Goal: Task Accomplishment & Management: Complete application form

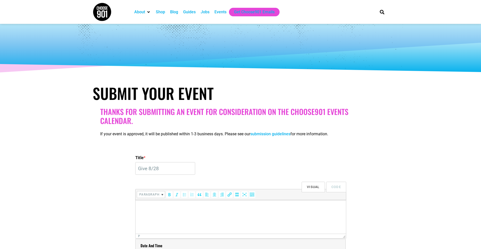
select select
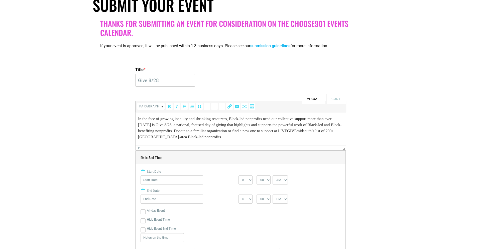
click at [274, 137] on p "In the face of growing inequity and shrinking resources, Black-led nonprofits n…" at bounding box center [241, 128] width 206 height 24
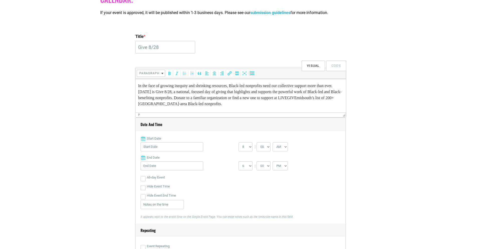
scroll to position [124, 0]
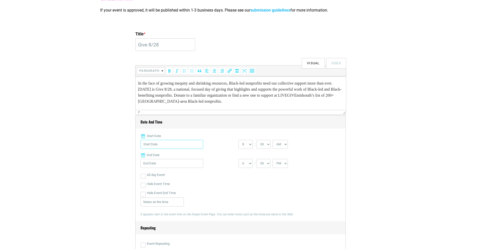
click at [172, 146] on input "Start Date" at bounding box center [172, 144] width 63 height 9
click at [168, 198] on link "14" at bounding box center [171, 202] width 8 height 8
type input "[DATE]"
click at [168, 164] on input "[DATE]" at bounding box center [172, 163] width 63 height 9
click at [172, 227] on link "28" at bounding box center [171, 228] width 8 height 8
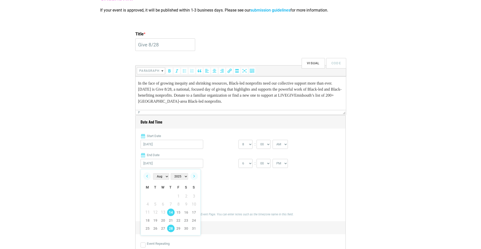
type input "[DATE]"
click at [248, 162] on select "1 2 3 4 5 6 7 8 9 10 11 12" at bounding box center [246, 163] width 14 height 9
select select "10"
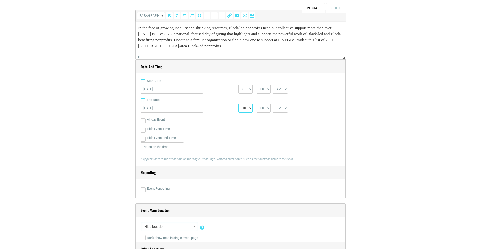
scroll to position [205, 0]
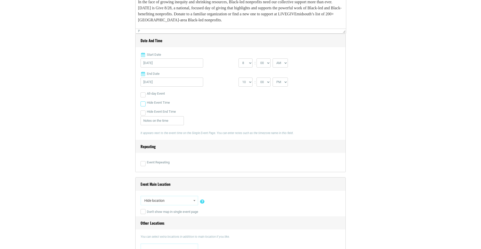
click at [143, 103] on input "Hide Event Time" at bounding box center [143, 103] width 5 height 5
checkbox input "true"
click at [143, 113] on input "Hide Event End Time" at bounding box center [143, 112] width 5 height 5
checkbox input "true"
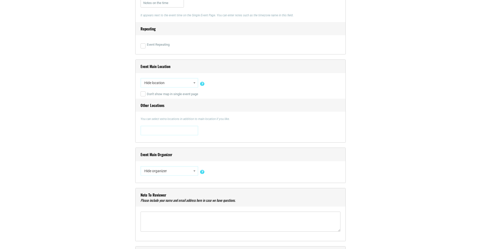
scroll to position [328, 0]
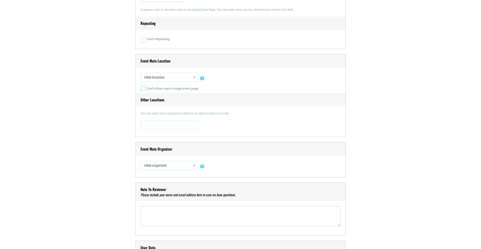
click at [142, 89] on input "Don't show map in single event page" at bounding box center [143, 88] width 5 height 5
checkbox input "true"
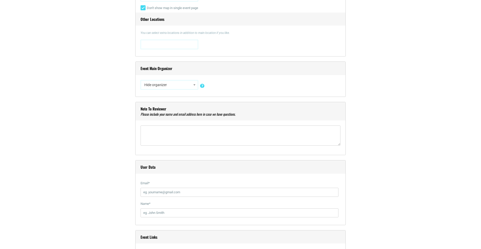
scroll to position [414, 0]
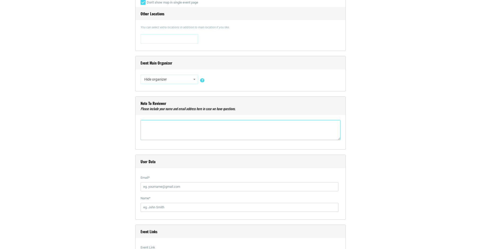
click at [163, 130] on textarea"] at bounding box center [241, 130] width 200 height 20
type textarea"] "K"
click at [218, 127] on textarea"] "Adriana [EMAIL_ADDRESS][PERSON_NAME][DOMAIN_NAME]" at bounding box center [241, 130] width 200 height 20
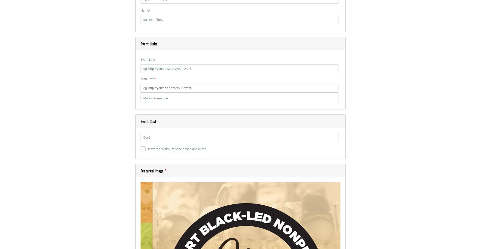
scroll to position [595, 0]
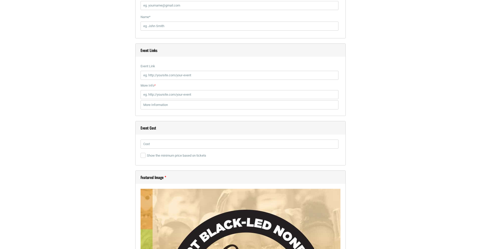
type textarea"] "Adriana [EMAIL_ADDRESS][PERSON_NAME][DOMAIN_NAME], [PERSON_NAME] [PERSON_NAME][…"
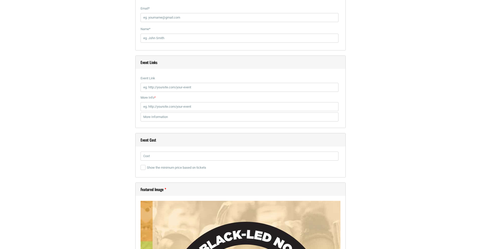
scroll to position [582, 0]
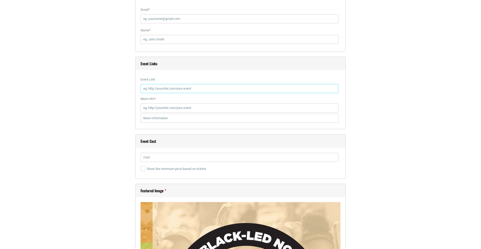
click at [202, 88] on input "Event Link" at bounding box center [240, 88] width 198 height 9
paste input "[URL][DOMAIN_NAME]"
type input "[URL][DOMAIN_NAME]"
click at [195, 108] on input "More Info *" at bounding box center [240, 107] width 198 height 9
paste input "[URL][DOMAIN_NAME]"
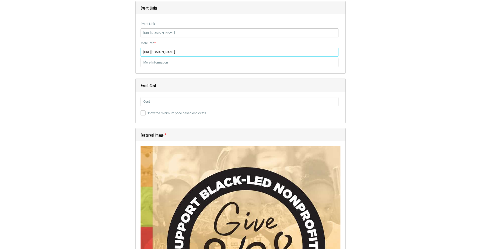
scroll to position [640, 0]
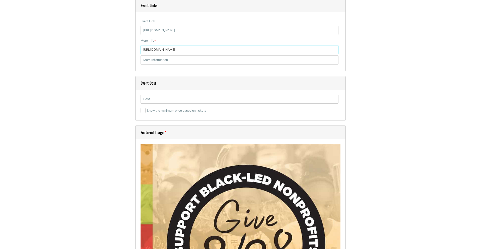
type input "[URL][DOMAIN_NAME]"
click at [204, 99] on input "text" at bounding box center [240, 99] width 198 height 9
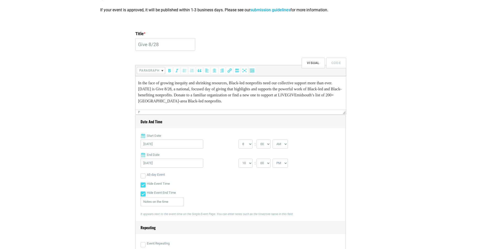
scroll to position [119, 0]
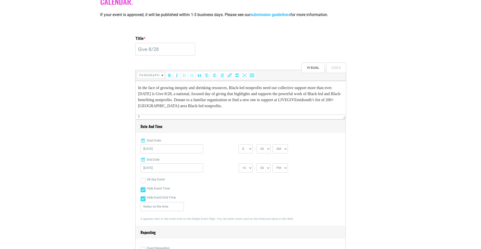
type input "N/A"
click at [138, 88] on p "In the face of growing inequity and shrinking resources, Black-led nonprofits n…" at bounding box center [241, 97] width 206 height 24
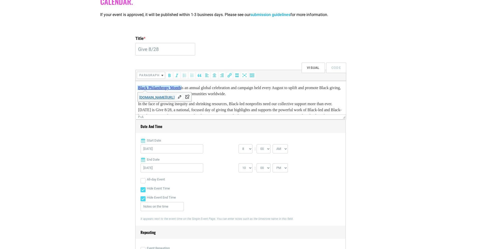
click at [179, 88] on link "Black Philanthropy Month" at bounding box center [160, 88] width 44 height 4
click at [175, 96] on link "[DOMAIN_NAME][URL]" at bounding box center [156, 97] width 35 height 4
click at [187, 88] on p "Black Philanthropy Month is an annual global celebration and campaign held ever…" at bounding box center [241, 91] width 206 height 12
click at [187, 88] on p "Black Philanthropy Month Black Philanthropy Month is an annual global celebrati…" at bounding box center [241, 91] width 206 height 12
click at [263, 99] on body "Black Philanthropy Month is an annual global celebration and campaign held ever…" at bounding box center [241, 105] width 206 height 40
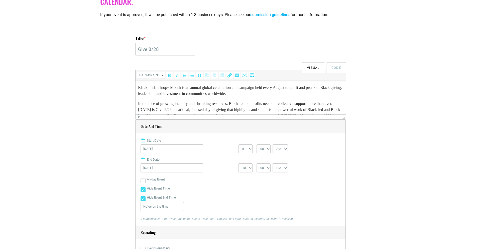
scroll to position [1, 0]
click at [263, 94] on p "Black Philanthropy Month is an annual global celebration and campaign held ever…" at bounding box center [241, 90] width 206 height 12
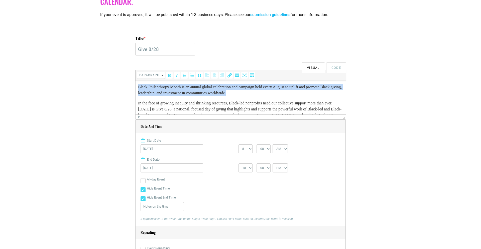
drag, startPoint x: 263, startPoint y: 94, endPoint x: 139, endPoint y: 88, distance: 123.8
click at [139, 88] on p "Black Philanthropy Month is an annual global celebration and campaign held ever…" at bounding box center [241, 90] width 206 height 12
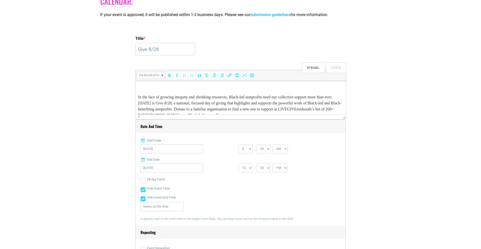
scroll to position [0, 0]
click at [138, 99] on p "In the face of growing inequity and shrinking resources, Black-led nonprofits n…" at bounding box center [241, 107] width 206 height 24
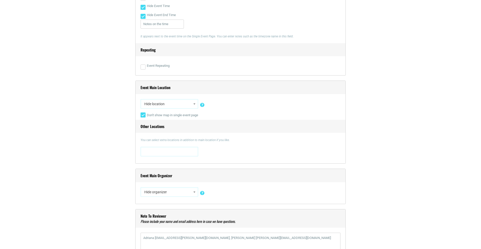
scroll to position [303, 0]
